Goal: Entertainment & Leisure: Browse casually

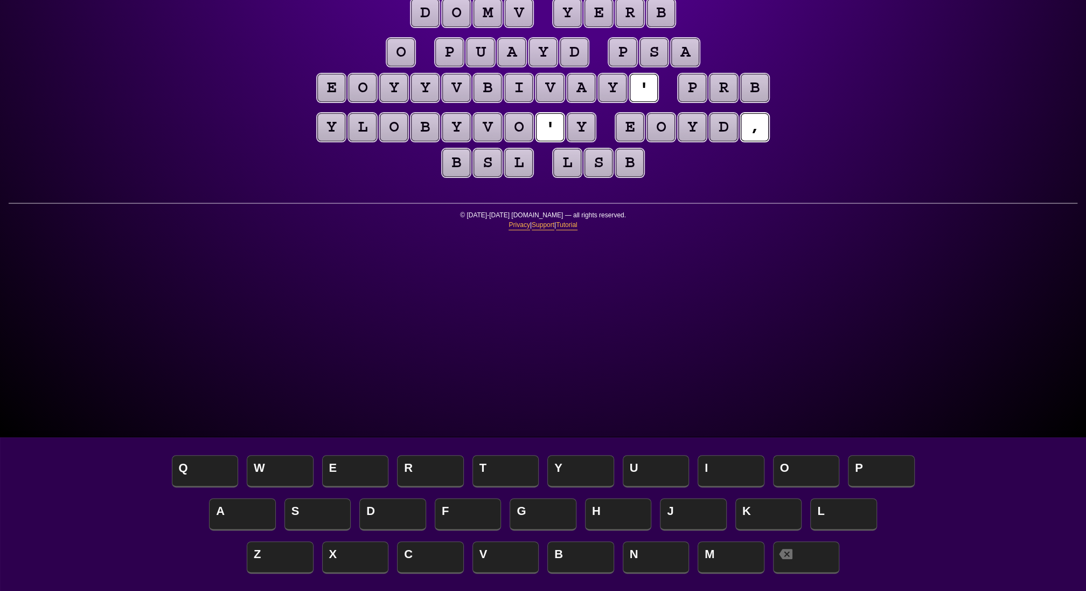
scroll to position [155, 0]
click at [387, 66] on puzzle-tile "o" at bounding box center [401, 52] width 28 height 28
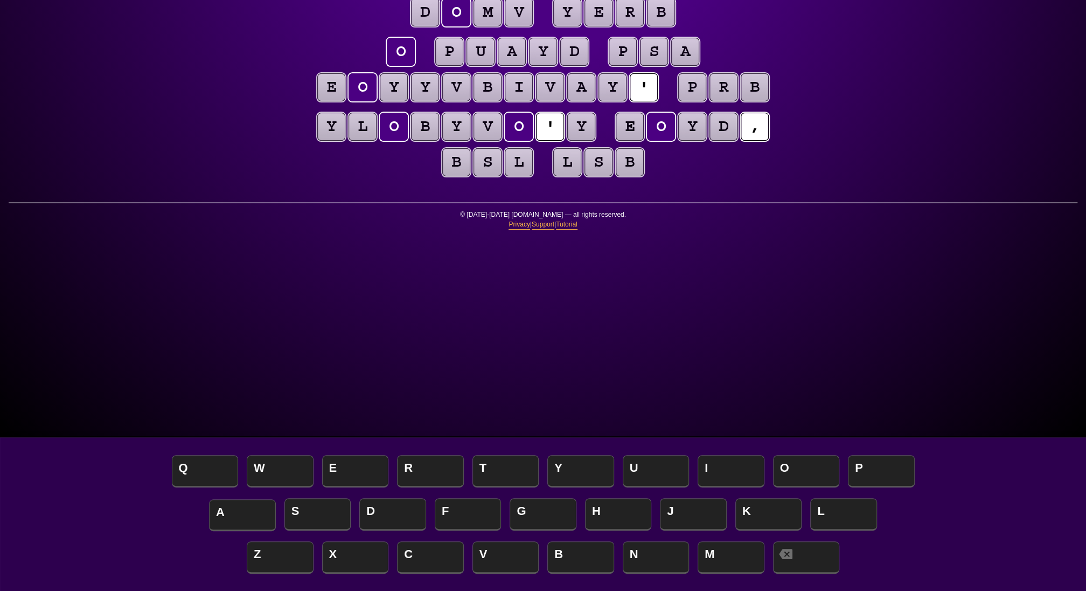
click at [248, 511] on span "A" at bounding box center [242, 515] width 67 height 32
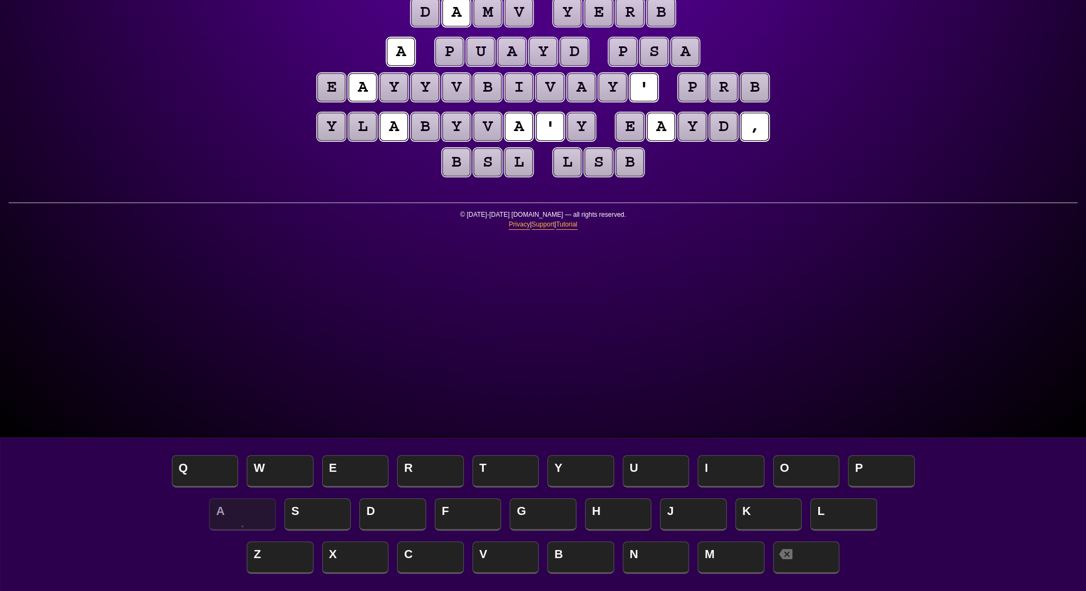
click at [595, 141] on puzzle-tile "y" at bounding box center [581, 127] width 28 height 28
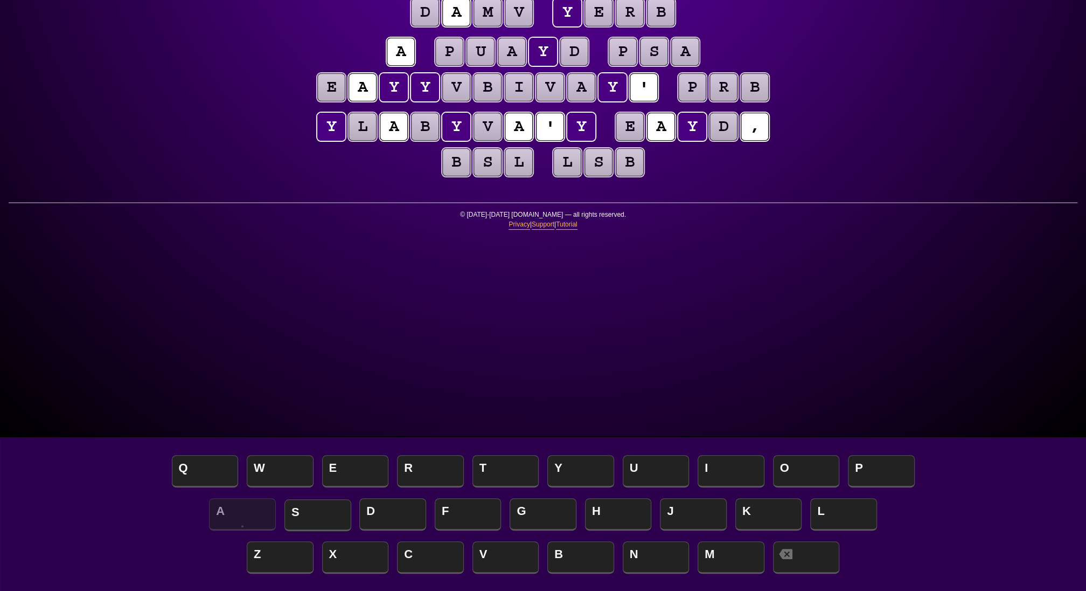
click at [308, 508] on span "S" at bounding box center [318, 515] width 67 height 32
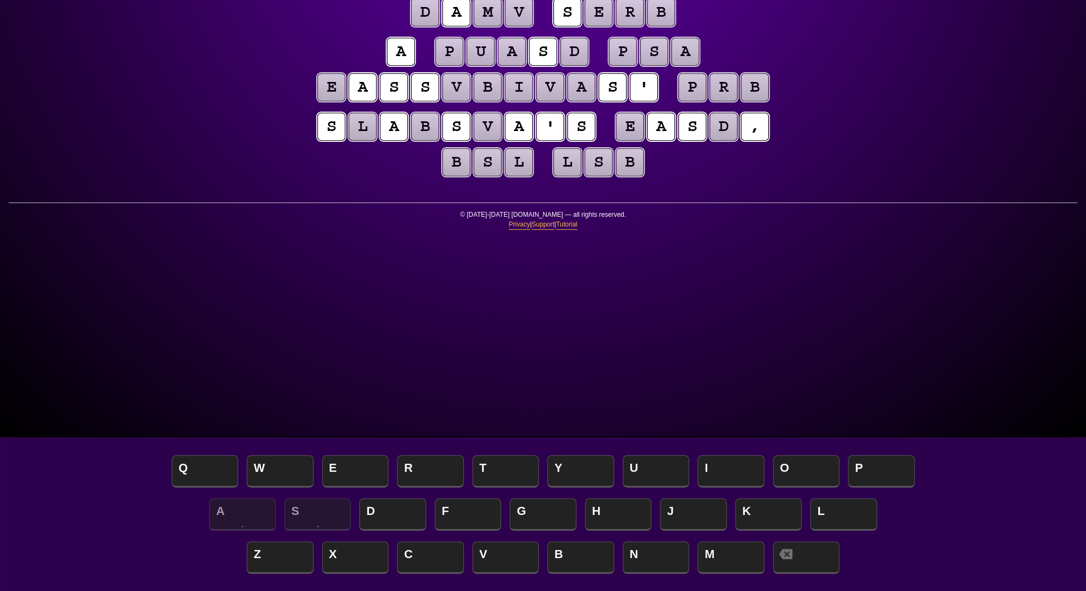
click at [699, 66] on puzzle-tile "a" at bounding box center [685, 52] width 28 height 28
click at [741, 101] on puzzle-tile "b" at bounding box center [755, 87] width 28 height 28
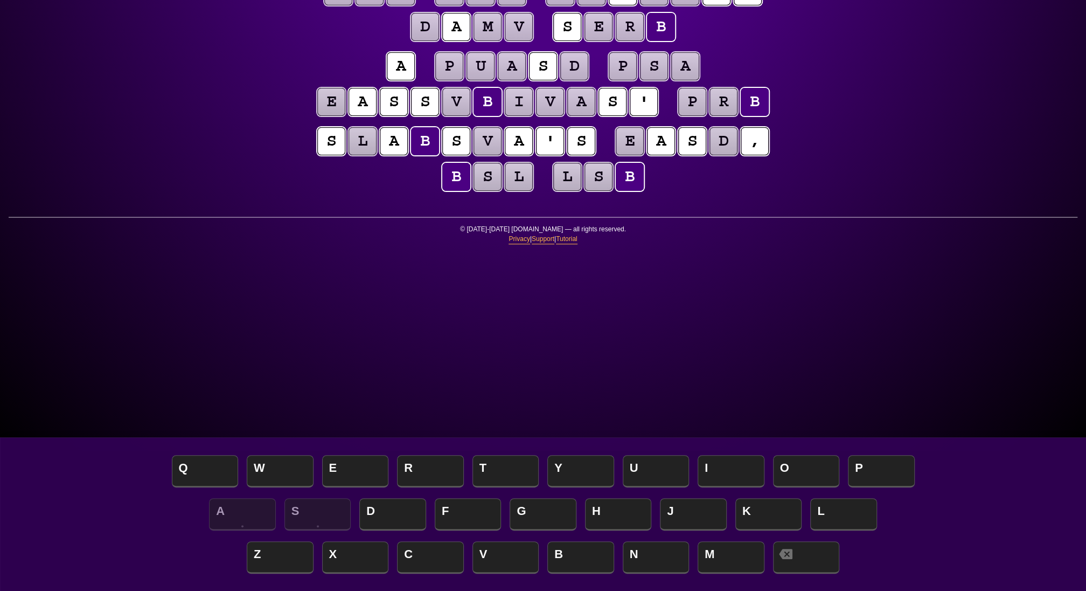
scroll to position [140, 0]
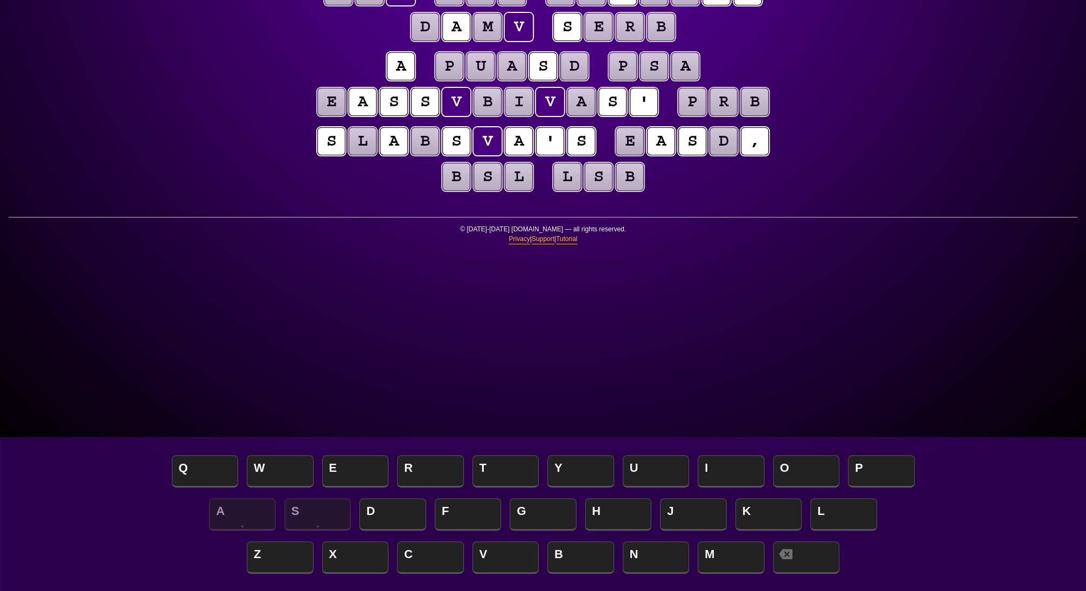
click at [359, 120] on puzzle-line "a p u a s d p s a e a s s v b i v a s ' p r b" at bounding box center [543, 85] width 552 height 71
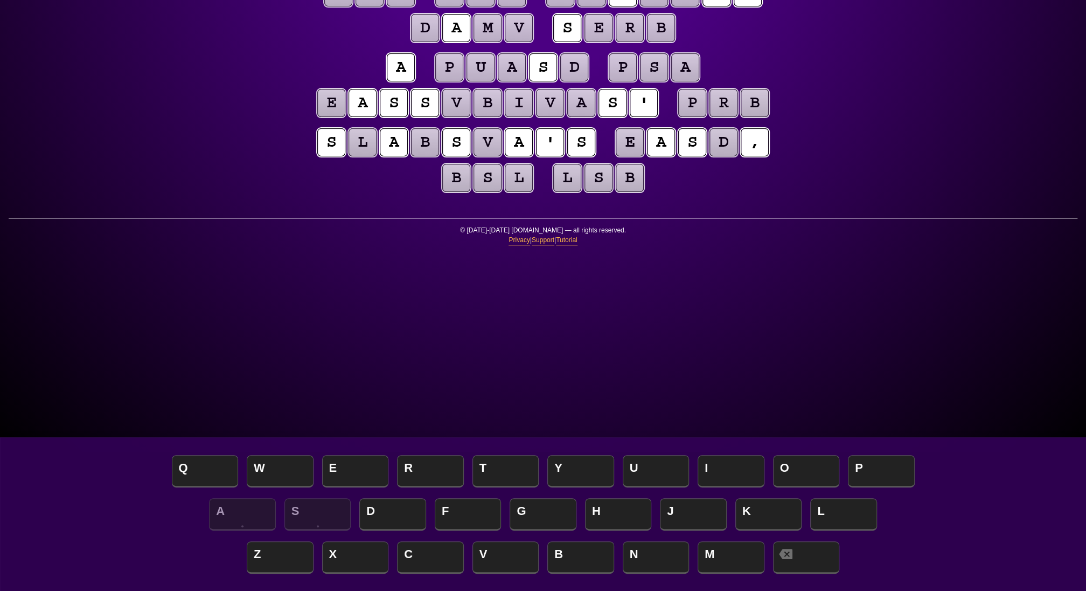
scroll to position [141, 0]
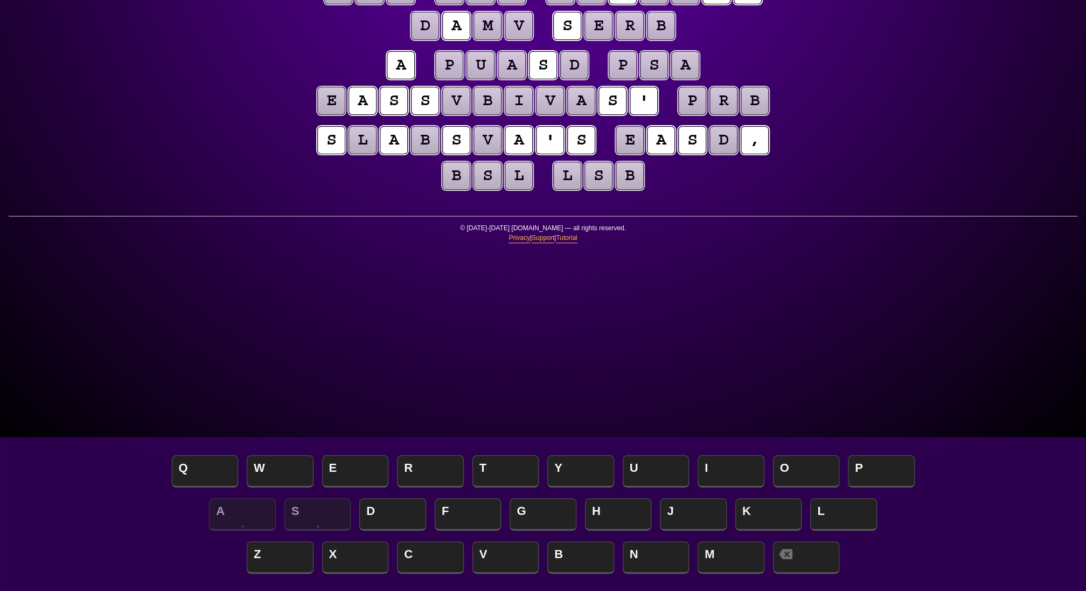
click at [678, 115] on puzzle-tile "p" at bounding box center [692, 101] width 28 height 28
click at [710, 115] on puzzle-tile "r" at bounding box center [724, 101] width 28 height 28
click at [741, 115] on puzzle-tile "b" at bounding box center [755, 101] width 28 height 28
click at [616, 40] on puzzle-tile "r" at bounding box center [630, 26] width 28 height 28
click at [253, 280] on div "e n t r o p y Hints ☆ ☆ ☆ Game Info Player Prefs Reset Board d f v s m w d a a …" at bounding box center [543, 154] width 1086 height 591
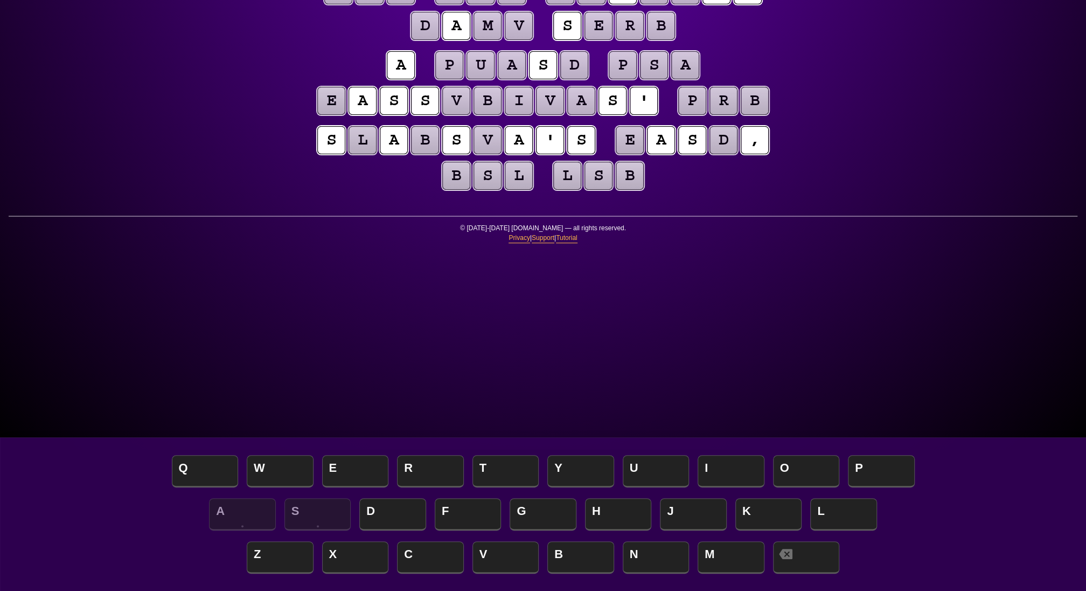
click at [330, 115] on puzzle-tile "e" at bounding box center [331, 101] width 28 height 28
click at [470, 115] on puzzle-tile "v" at bounding box center [456, 101] width 28 height 28
click at [502, 115] on puzzle-tile "b" at bounding box center [488, 101] width 28 height 28
click at [533, 115] on puzzle-tile "i" at bounding box center [519, 101] width 28 height 28
click at [564, 115] on puzzle-tile "v" at bounding box center [550, 101] width 28 height 28
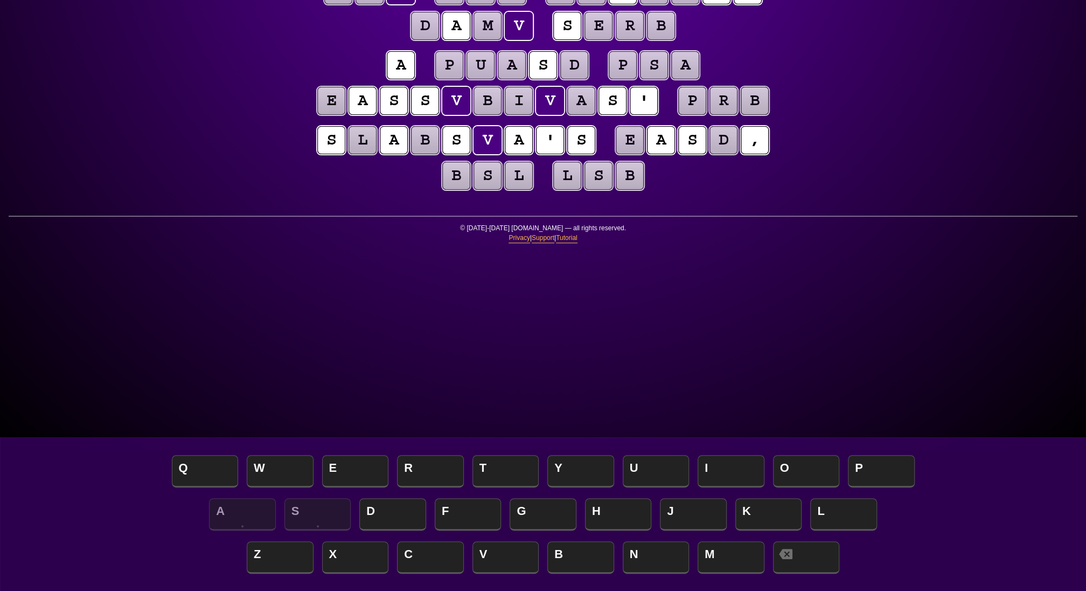
click at [595, 115] on puzzle-tile "a" at bounding box center [581, 101] width 28 height 28
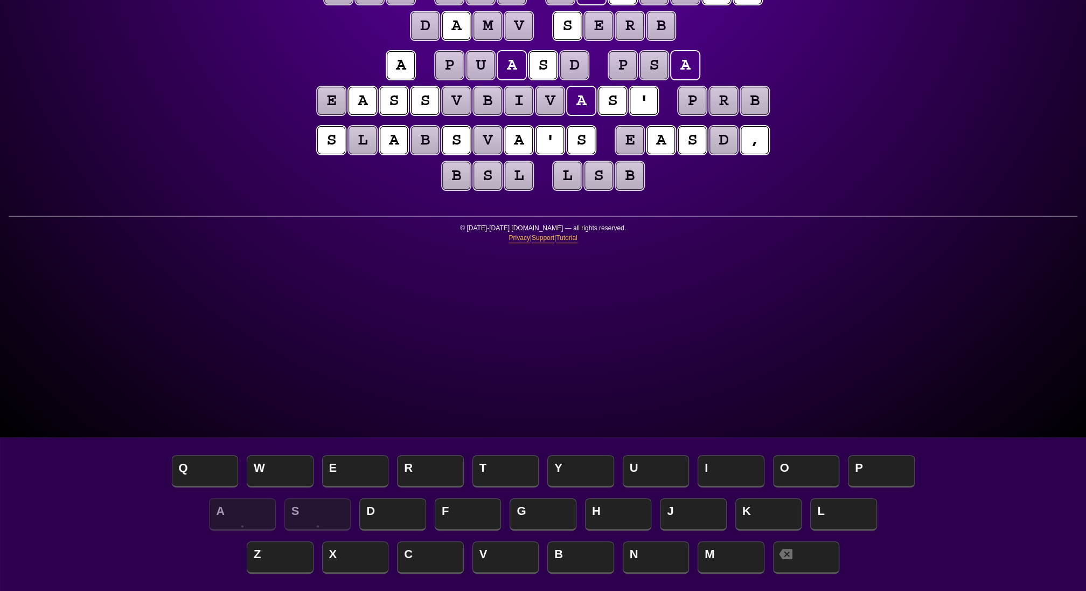
click at [340, 115] on puzzle-tile "e" at bounding box center [331, 101] width 28 height 28
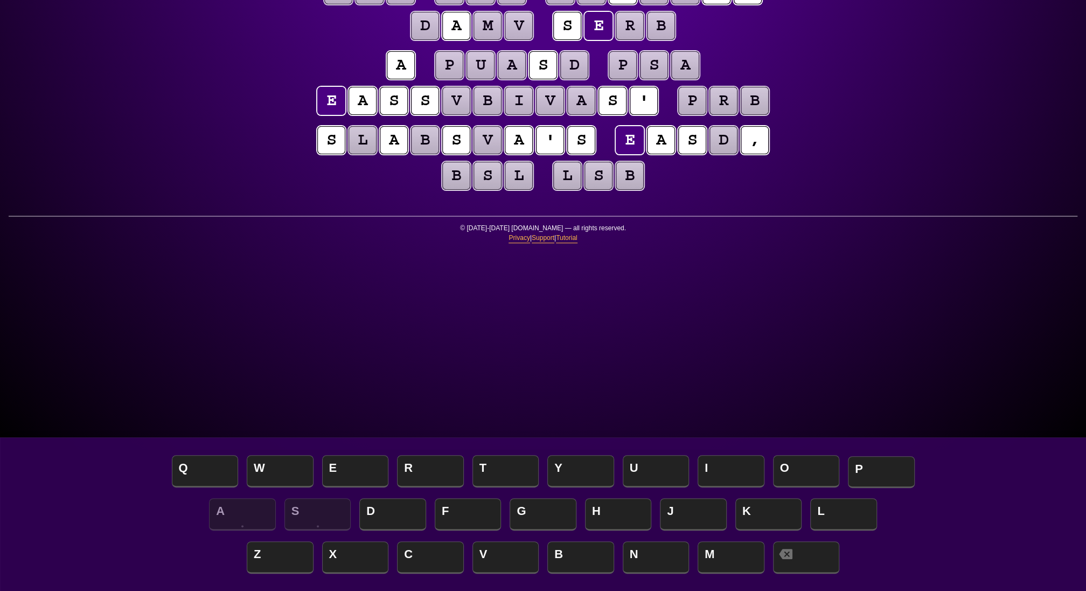
click at [868, 462] on span "P" at bounding box center [881, 472] width 67 height 32
click at [470, 115] on puzzle-tile "v" at bounding box center [456, 101] width 28 height 28
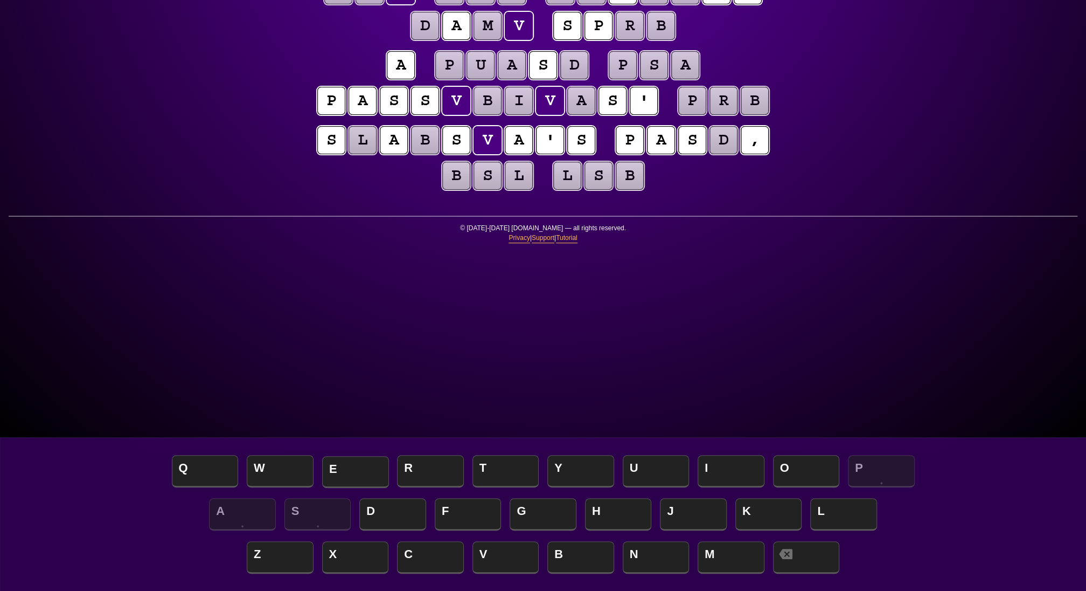
click at [363, 462] on span "E" at bounding box center [355, 472] width 67 height 32
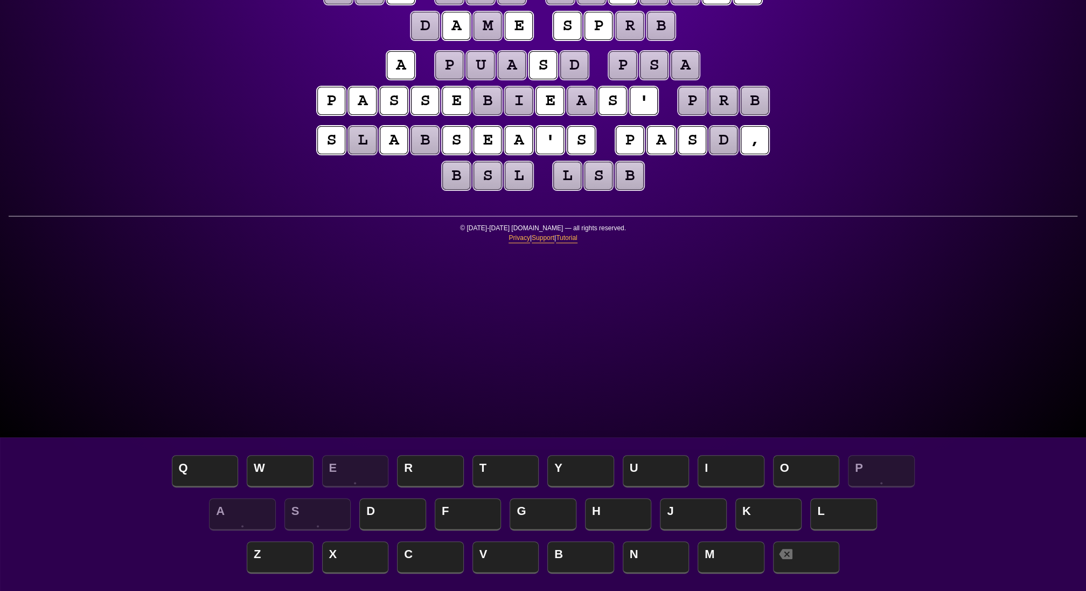
click at [502, 115] on puzzle-tile "b" at bounding box center [488, 101] width 28 height 28
click at [665, 546] on span "N" at bounding box center [656, 558] width 67 height 32
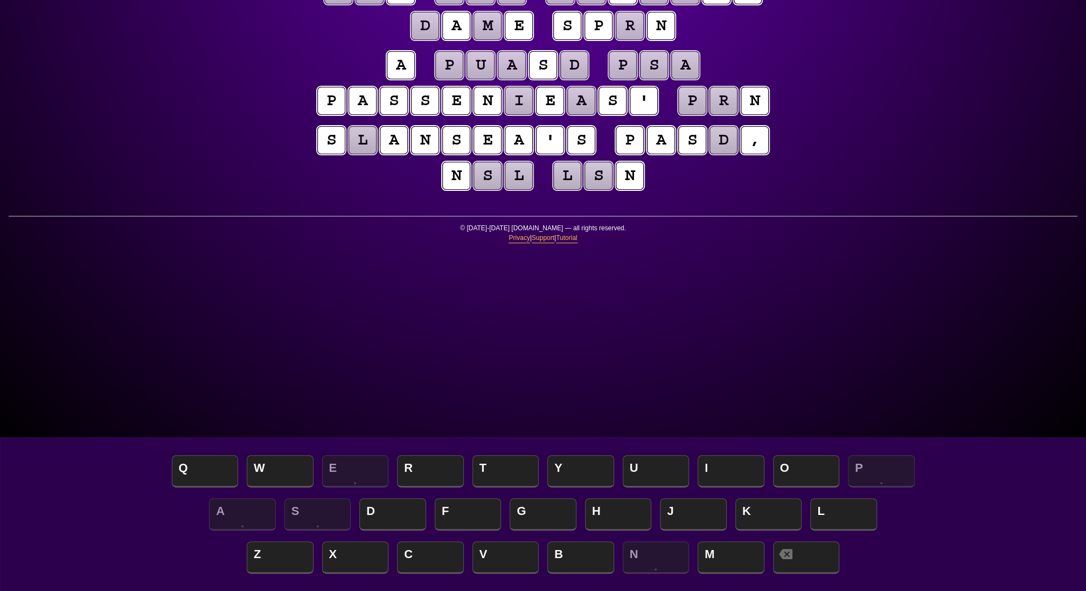
click at [533, 115] on puzzle-tile "i" at bounding box center [519, 101] width 28 height 28
click at [523, 509] on span "G" at bounding box center [543, 515] width 67 height 32
click at [595, 115] on puzzle-tile "a" at bounding box center [581, 101] width 28 height 28
click at [419, 474] on span "R" at bounding box center [430, 472] width 67 height 32
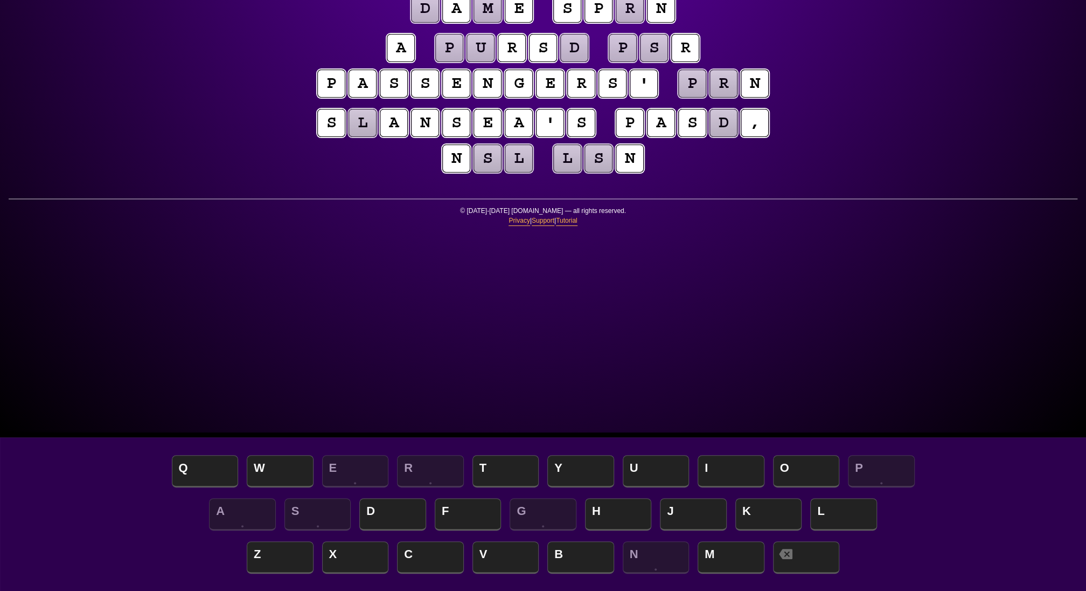
scroll to position [158, 0]
click at [710, 137] on puzzle-tile "d" at bounding box center [724, 123] width 28 height 28
click at [511, 469] on span "T" at bounding box center [506, 472] width 67 height 32
click at [609, 510] on span "H" at bounding box center [618, 515] width 67 height 32
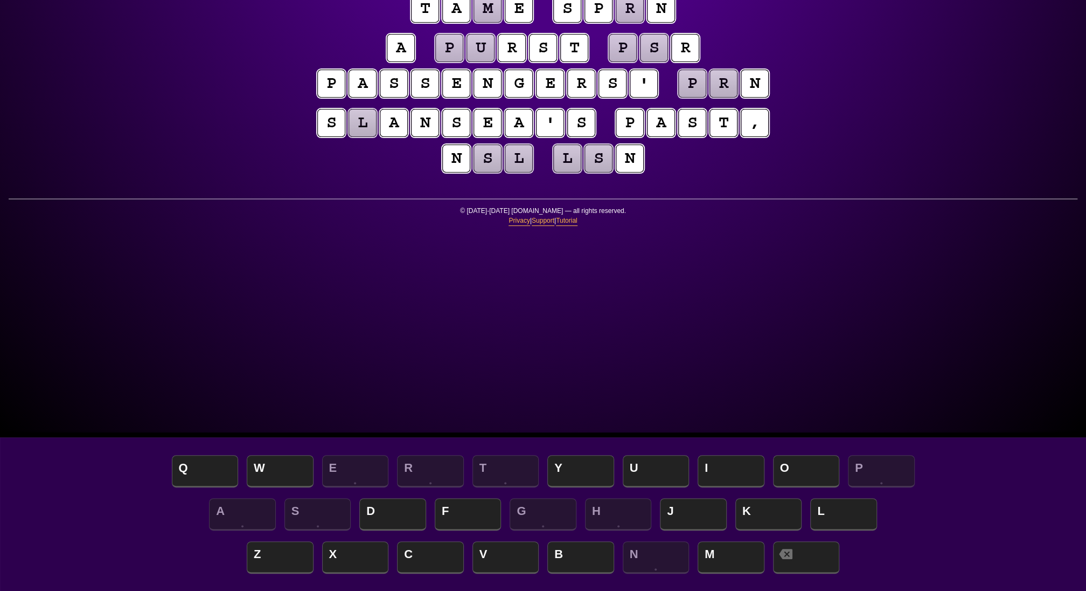
click at [502, 23] on puzzle-tile "m" at bounding box center [488, 9] width 28 height 28
click at [884, 166] on div "e n t r o p y Hints ☆ ☆ ☆ Game Info Player Prefs Reset Board t h e s m w t r a …" at bounding box center [543, 137] width 1086 height 591
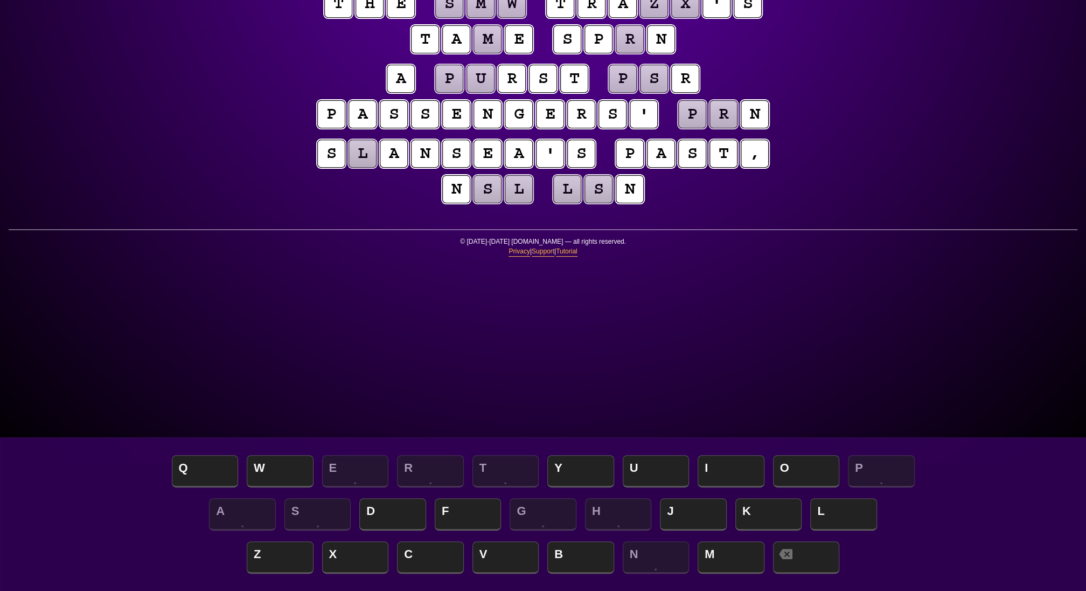
scroll to position [126, 0]
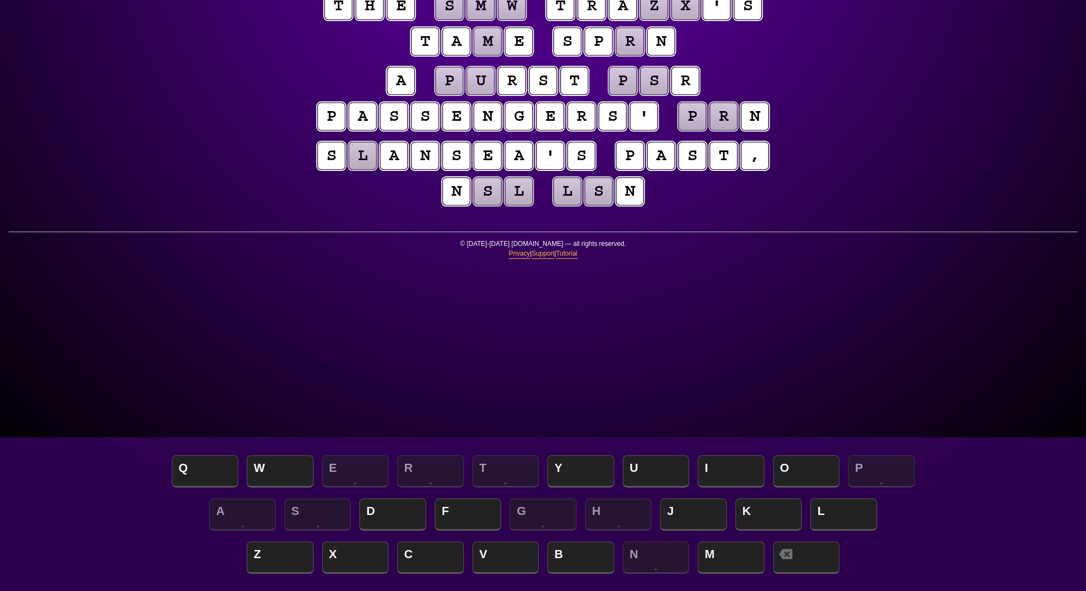
click at [616, 56] on puzzle-tile "r" at bounding box center [630, 41] width 28 height 28
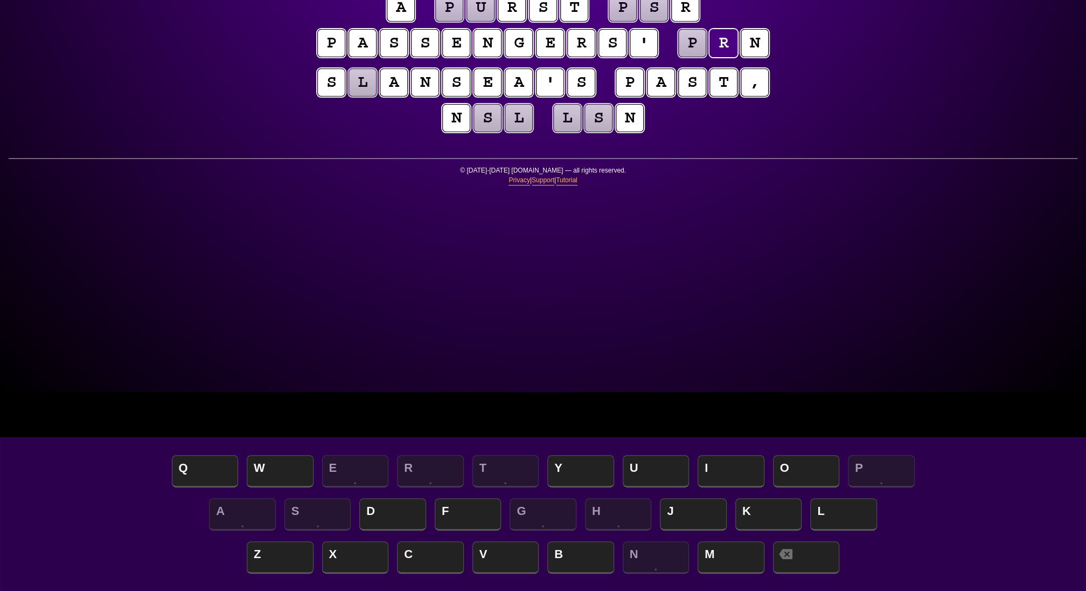
scroll to position [203, 0]
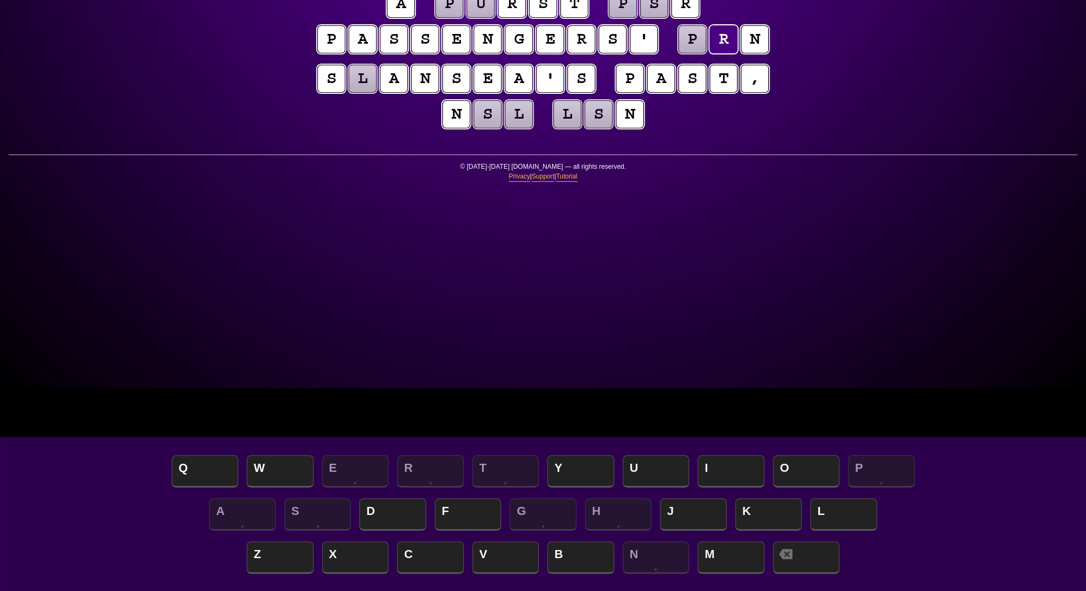
click at [502, 128] on puzzle-tile "s" at bounding box center [488, 114] width 28 height 28
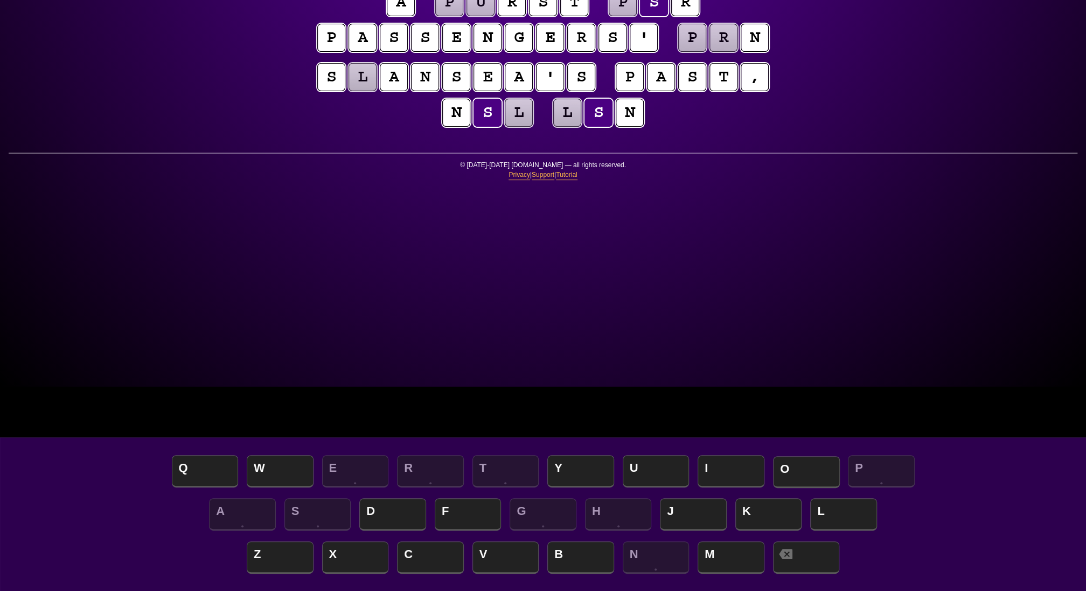
click at [814, 468] on span "O" at bounding box center [806, 472] width 67 height 32
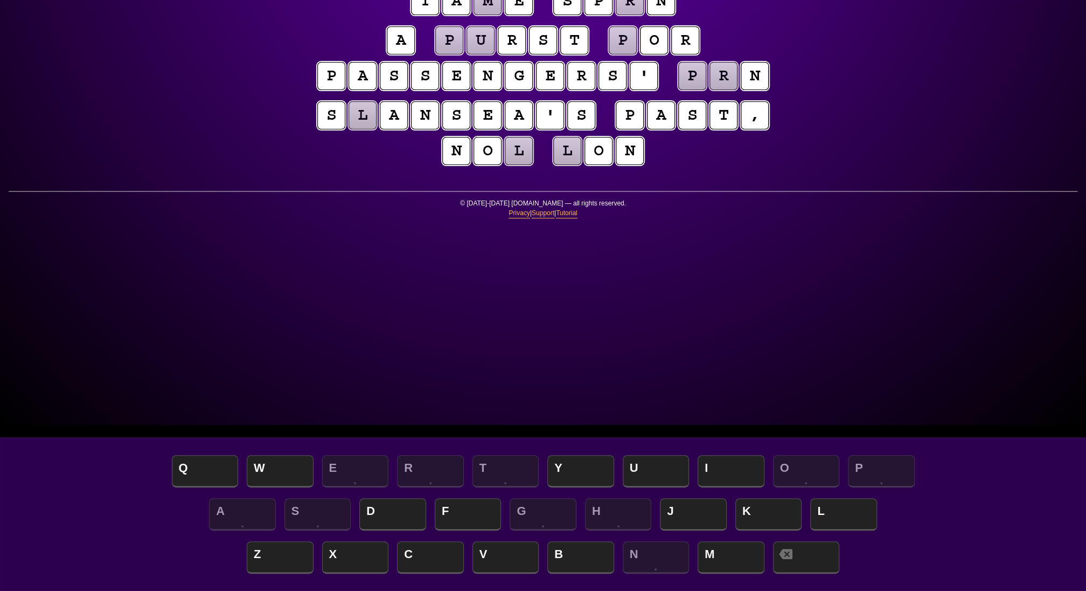
scroll to position [163, 0]
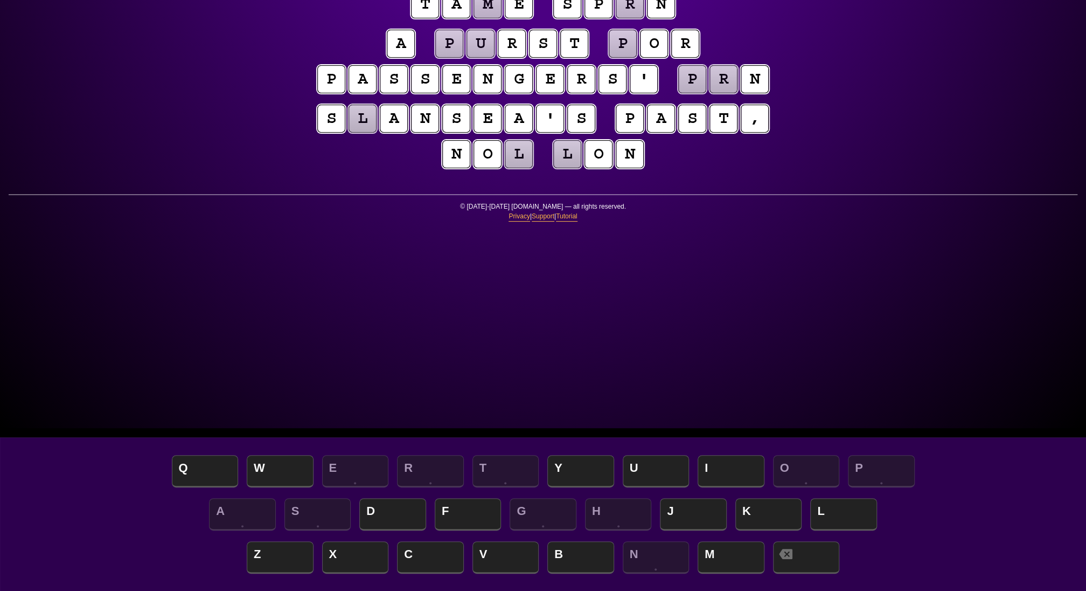
click at [533, 168] on puzzle-tile "l" at bounding box center [519, 154] width 28 height 28
click at [288, 470] on span "W" at bounding box center [280, 472] width 67 height 32
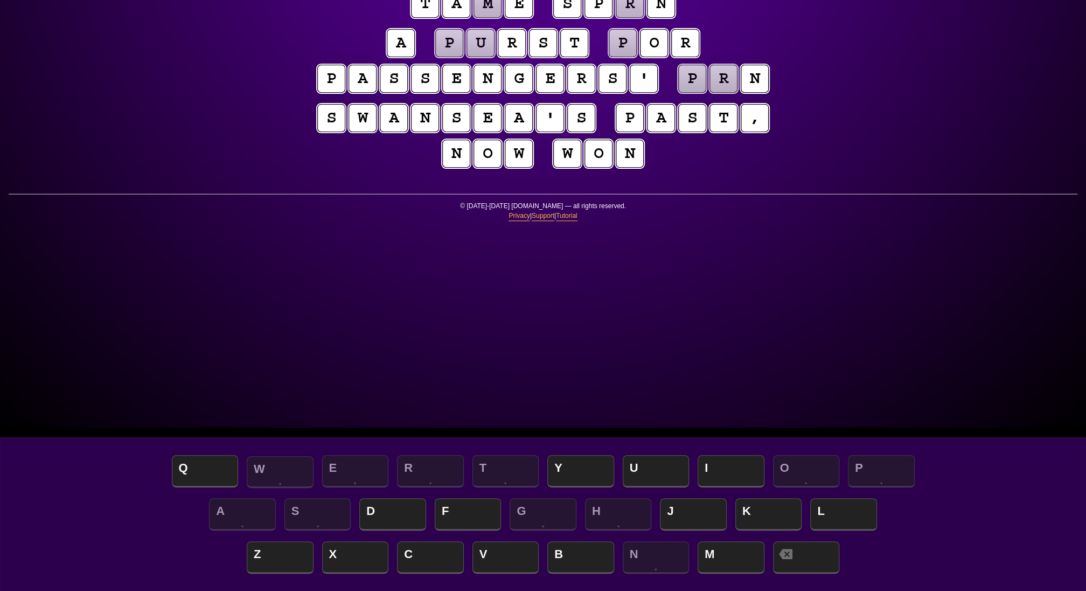
scroll to position [163, 0]
click at [467, 57] on puzzle-tile "u" at bounding box center [481, 43] width 28 height 28
click at [637, 57] on puzzle-tile "p" at bounding box center [623, 43] width 28 height 28
drag, startPoint x: 477, startPoint y: 512, endPoint x: 486, endPoint y: 503, distance: 12.2
click at [477, 511] on span "F" at bounding box center [468, 515] width 67 height 32
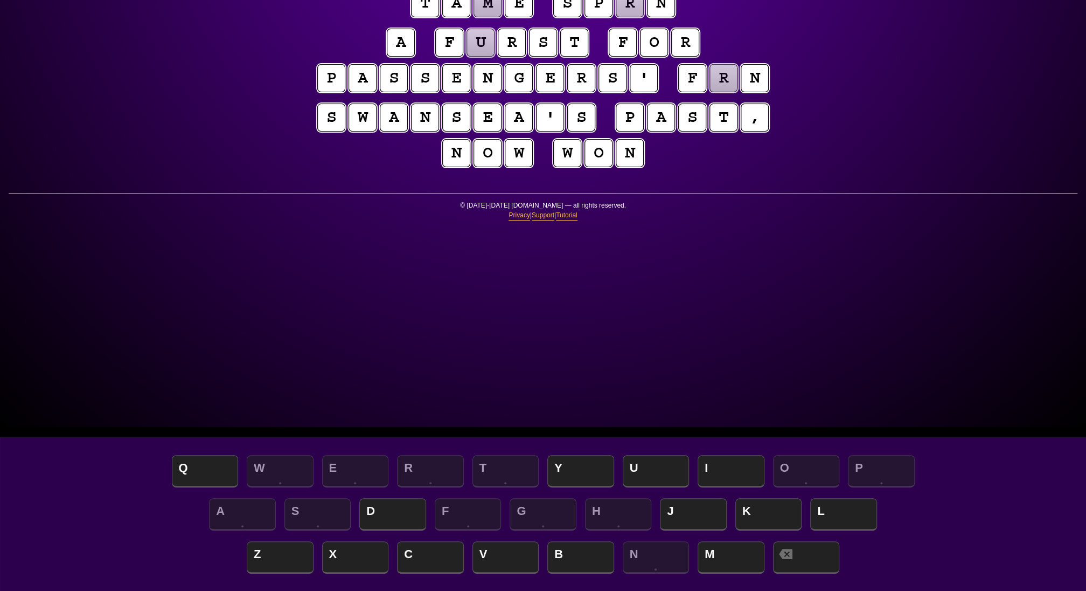
scroll to position [164, 0]
click at [467, 57] on puzzle-tile "u" at bounding box center [481, 43] width 28 height 28
click at [717, 472] on span "I" at bounding box center [731, 472] width 67 height 32
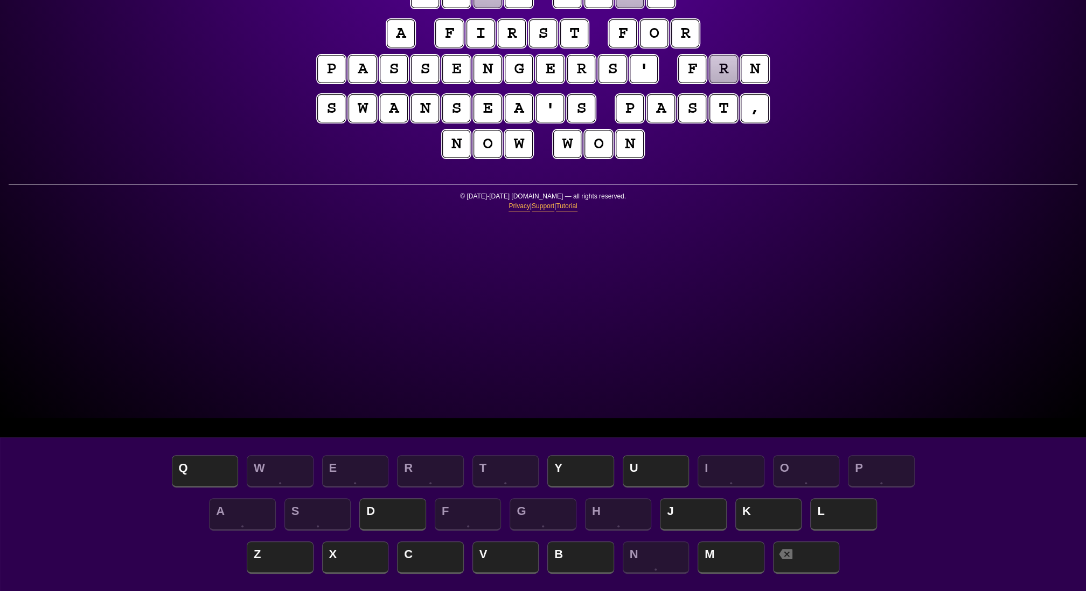
scroll to position [172, 0]
click at [710, 84] on puzzle-tile "r" at bounding box center [724, 70] width 28 height 28
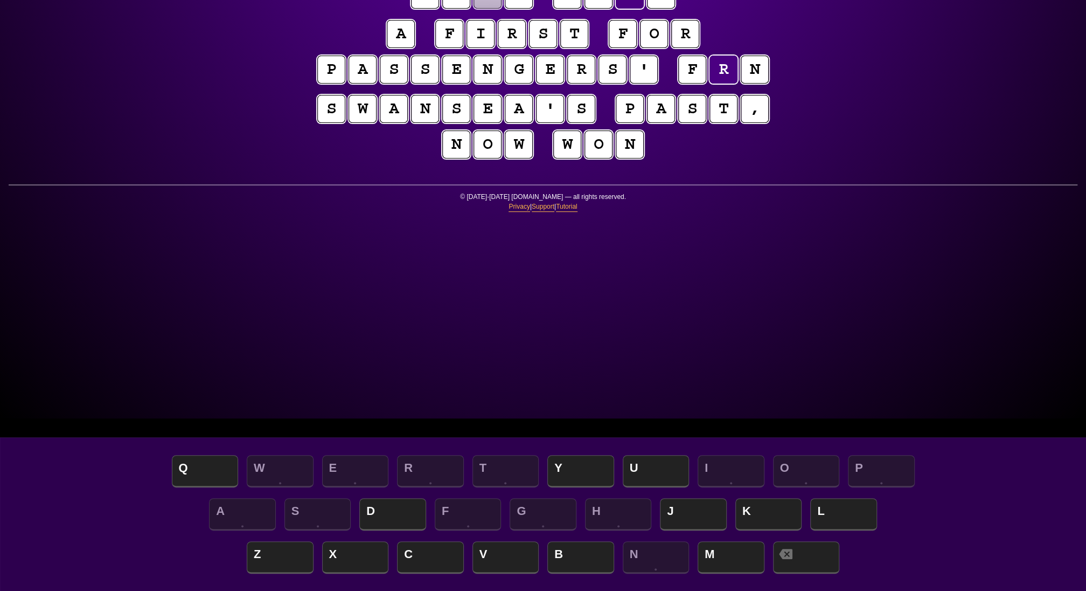
scroll to position [173, 0]
click at [632, 469] on span "U" at bounding box center [656, 472] width 67 height 32
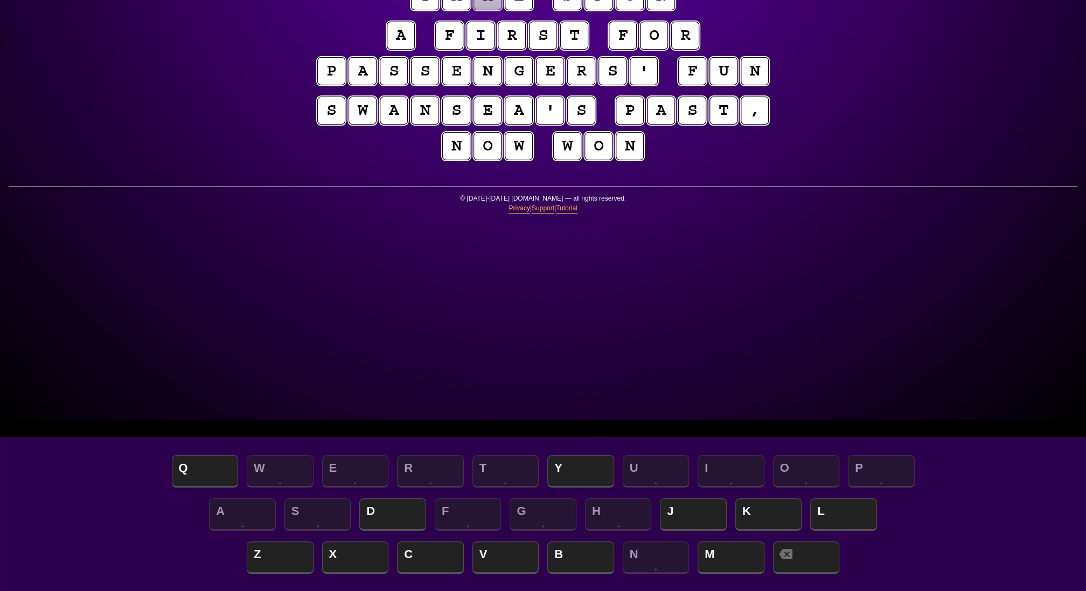
scroll to position [167, 0]
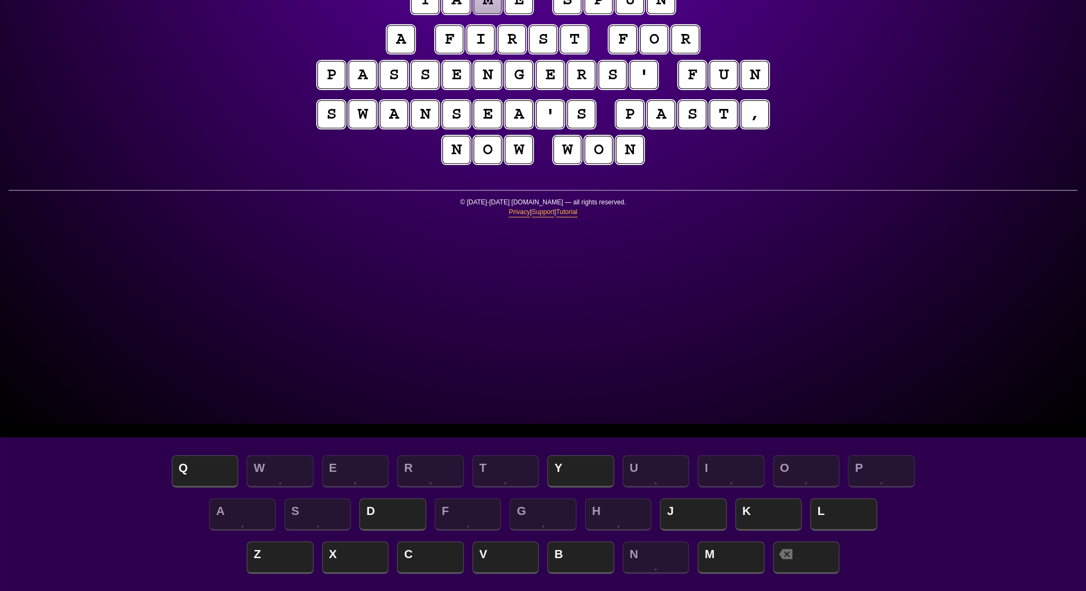
click at [851, 506] on span "L" at bounding box center [843, 515] width 67 height 32
click at [384, 499] on div "A S D F G H J K L" at bounding box center [543, 515] width 1065 height 43
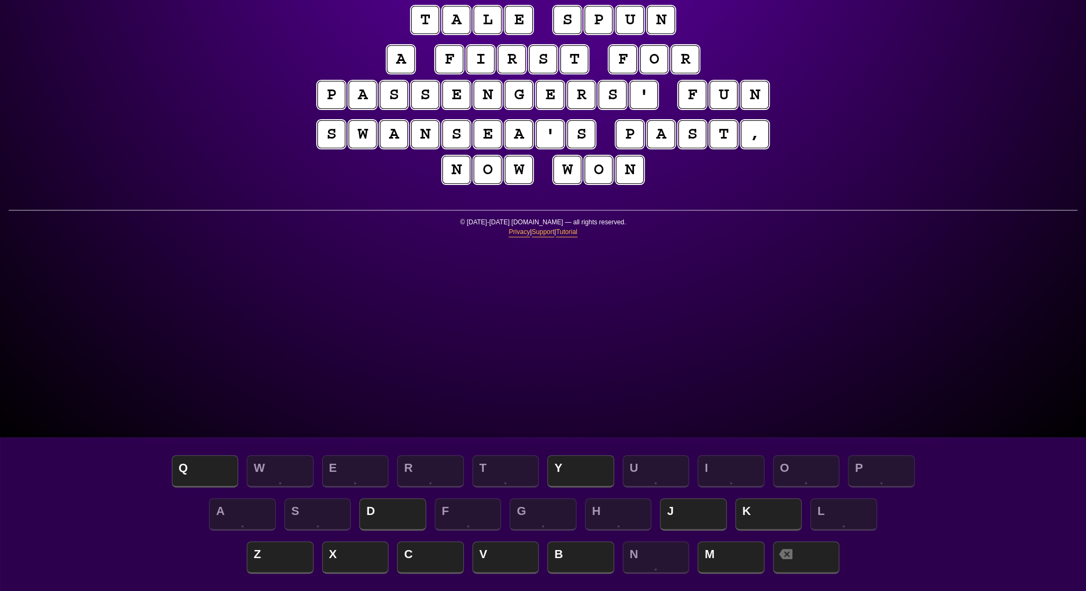
scroll to position [147, 0]
click at [404, 510] on span "D" at bounding box center [392, 515] width 67 height 32
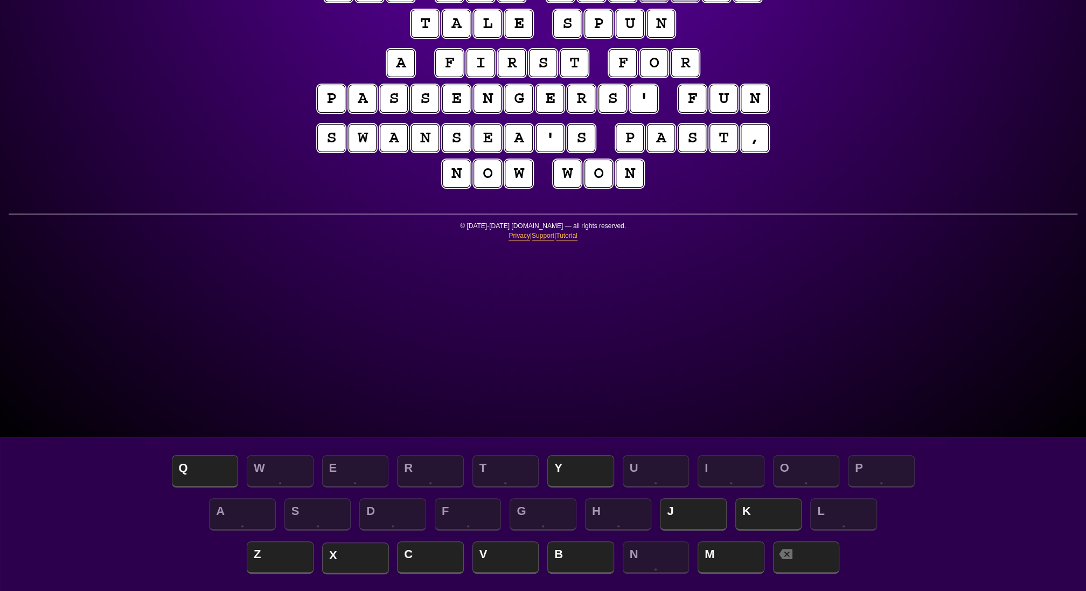
scroll to position [143, 0]
click at [412, 551] on span "C" at bounding box center [430, 558] width 67 height 32
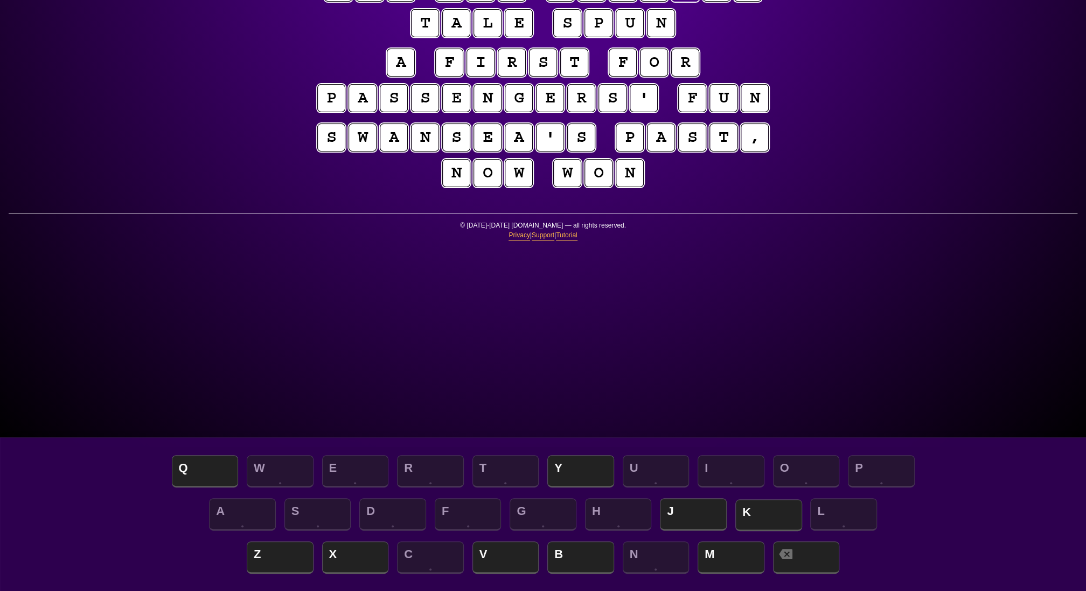
click at [751, 517] on span "K" at bounding box center [769, 515] width 67 height 32
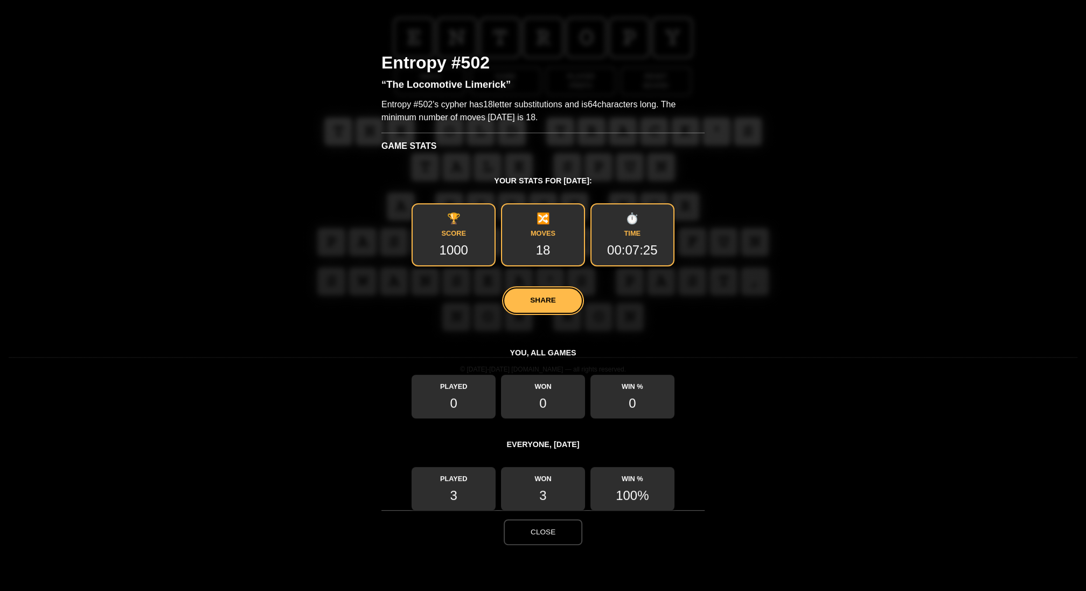
scroll to position [0, 0]
